Goal: Transaction & Acquisition: Book appointment/travel/reservation

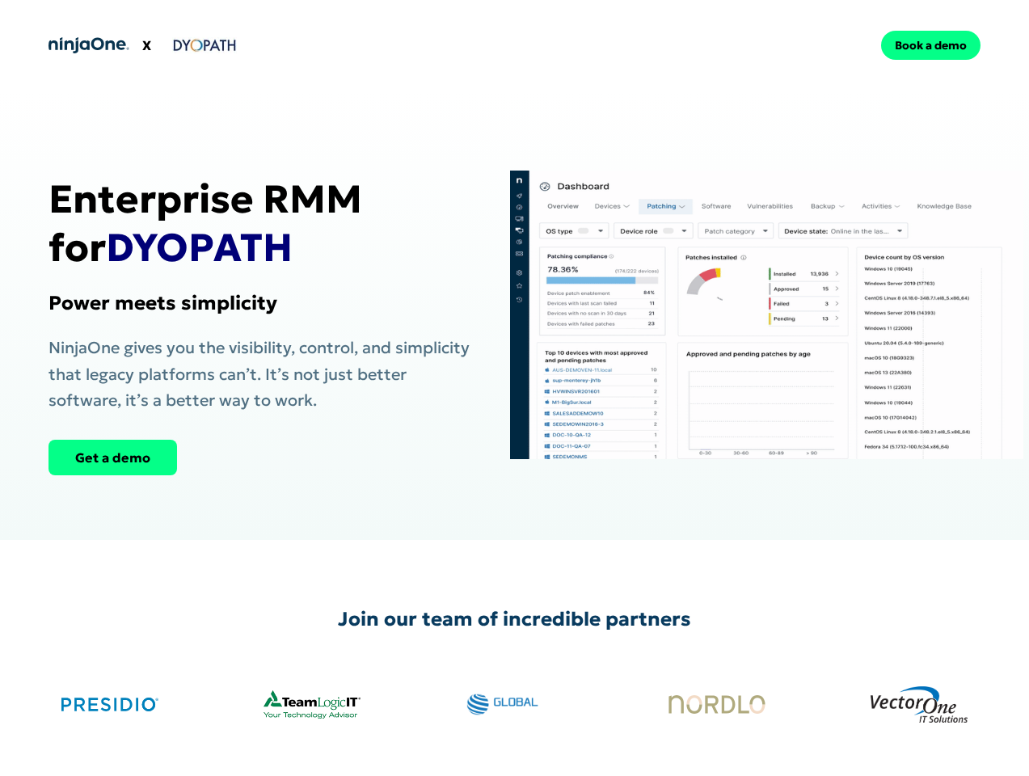
click at [514, 45] on div "X Book a demo" at bounding box center [514, 45] width 1029 height 91
click at [278, 45] on div "X" at bounding box center [279, 45] width 460 height 65
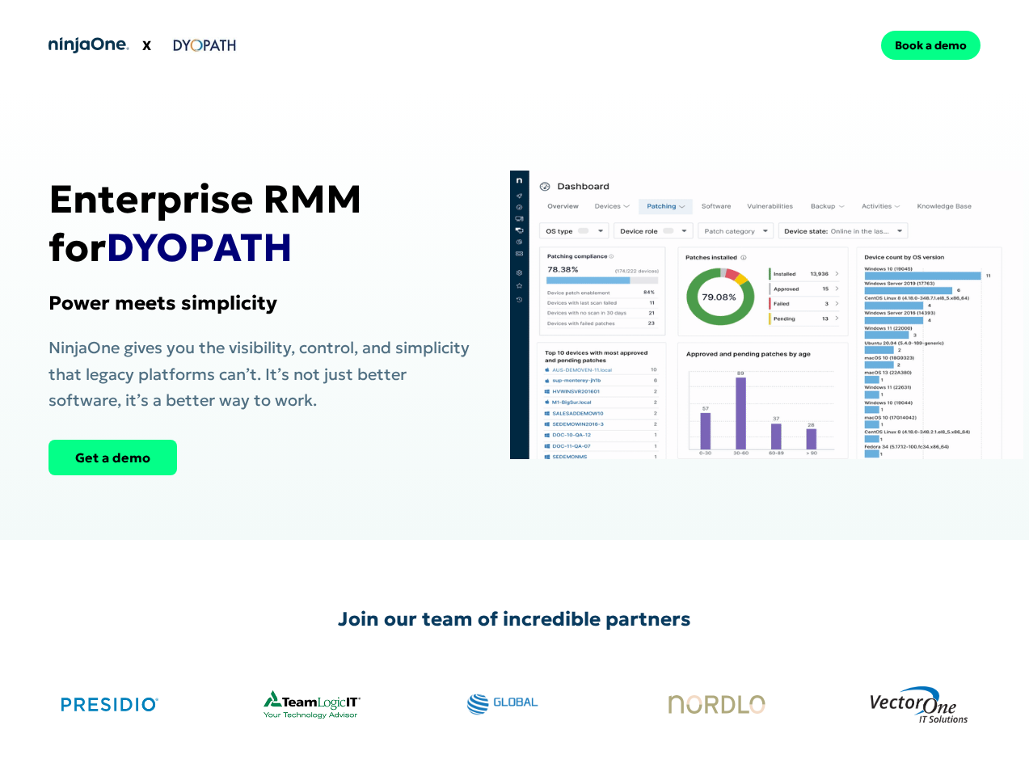
click at [751, 45] on div "Book a demo" at bounding box center [752, 45] width 460 height 29
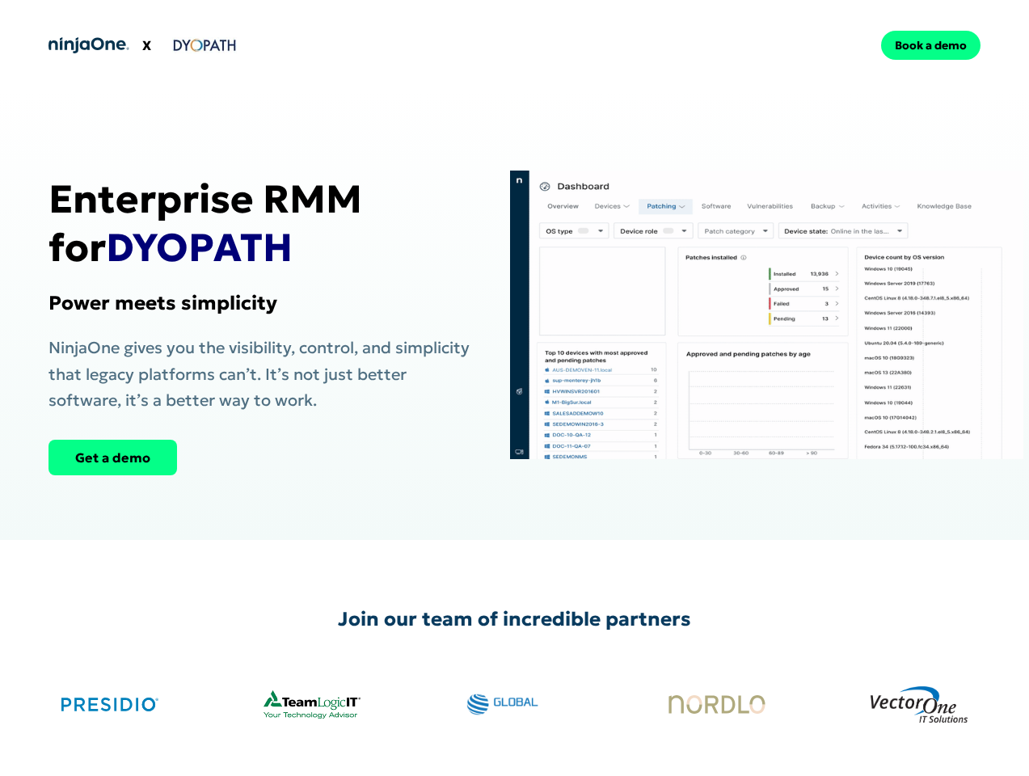
click at [263, 315] on div "Enterprise RMM for DYOPATH Power meets simplicity NinjaOne gives you the visibi…" at bounding box center [263, 315] width 429 height 320
click at [263, 458] on div "Get a demo" at bounding box center [263, 458] width 429 height 36
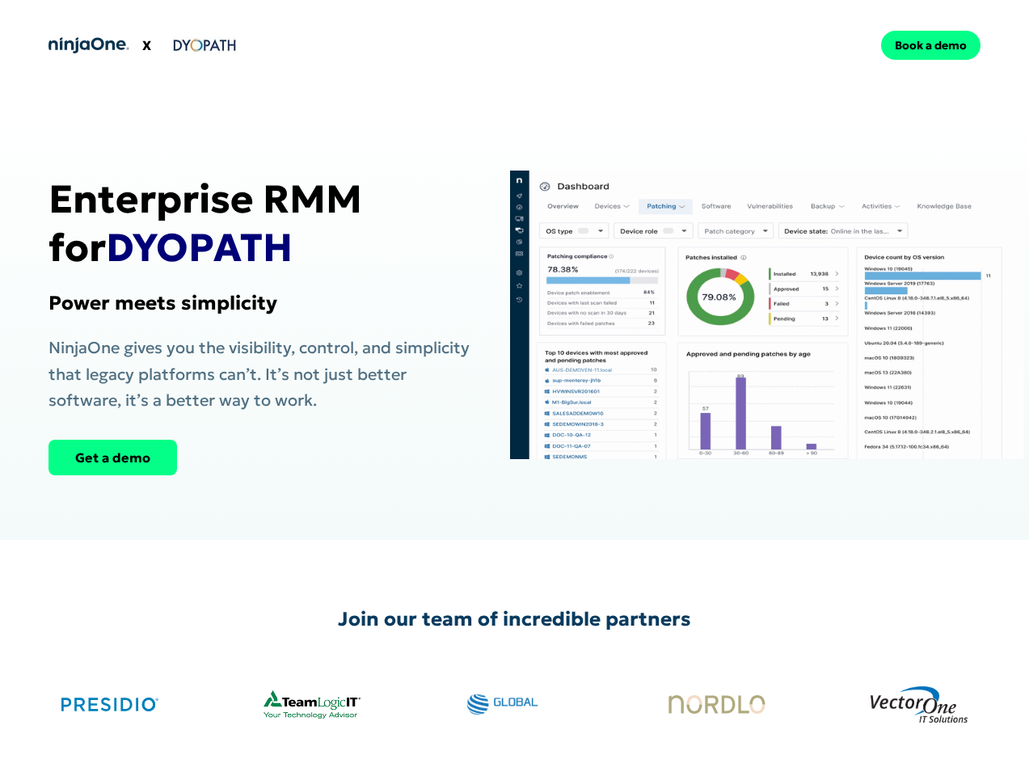
click at [767, 315] on img at bounding box center [767, 315] width 514 height 320
click at [514, 658] on div "Join our team of incredible partners" at bounding box center [514, 677] width 1029 height 275
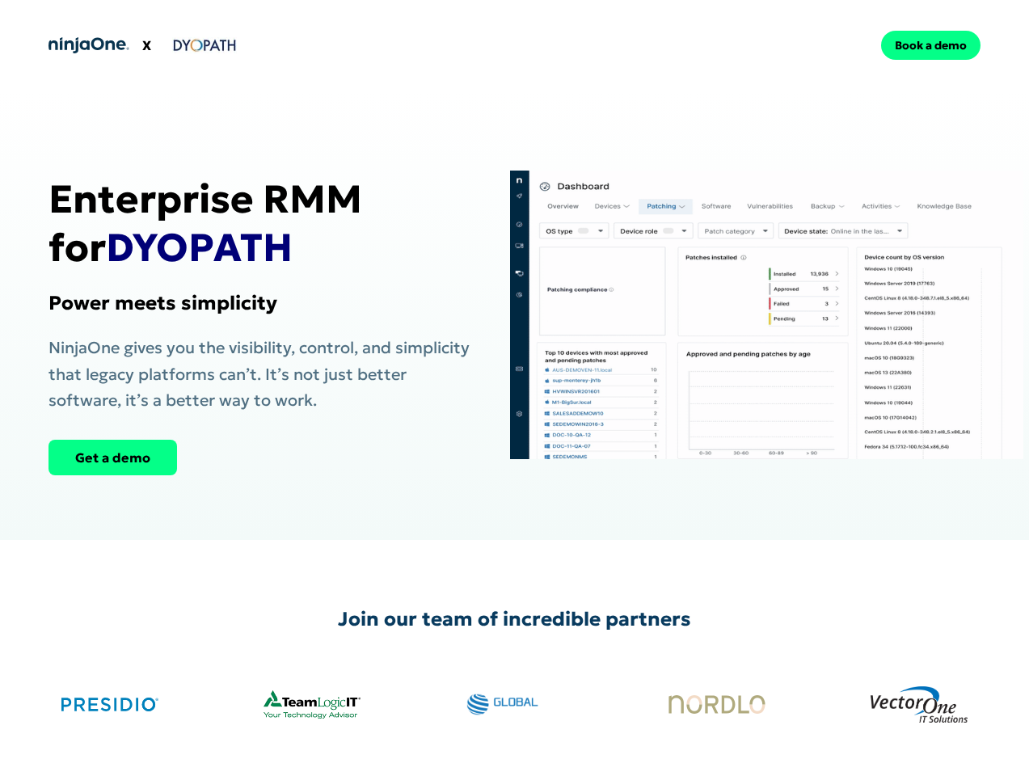
click at [514, 705] on img at bounding box center [515, 705] width 97 height 65
